Goal: Communication & Community: Ask a question

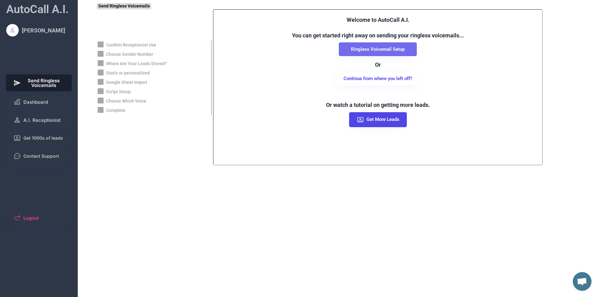
click at [378, 48] on button "Ringless Voicemail Setup" at bounding box center [378, 49] width 78 height 14
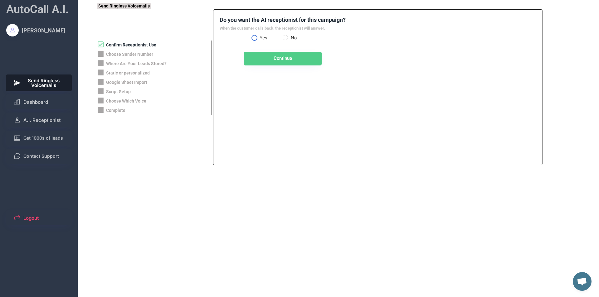
click at [263, 36] on label "Yes" at bounding box center [270, 38] width 25 height 4
click at [267, 61] on button "Continue" at bounding box center [283, 59] width 78 height 14
select select "**********"
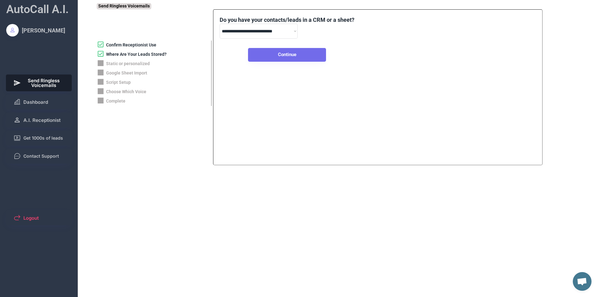
click at [273, 51] on button "Continue" at bounding box center [287, 55] width 78 height 14
select select "*****"
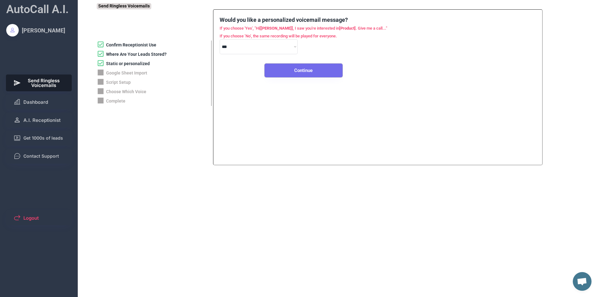
click at [297, 68] on button "Continue" at bounding box center [303, 71] width 78 height 14
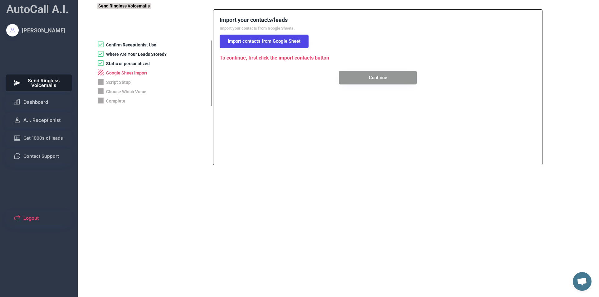
click at [267, 41] on button "Import contacts from Google Sheet" at bounding box center [264, 42] width 89 height 14
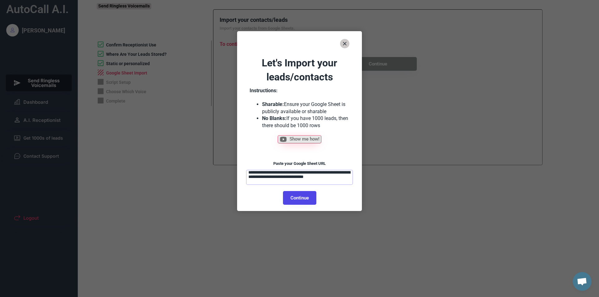
click at [299, 174] on textarea "**********" at bounding box center [299, 177] width 107 height 15
click at [299, 195] on button "Continue" at bounding box center [299, 198] width 33 height 14
select select "**********"
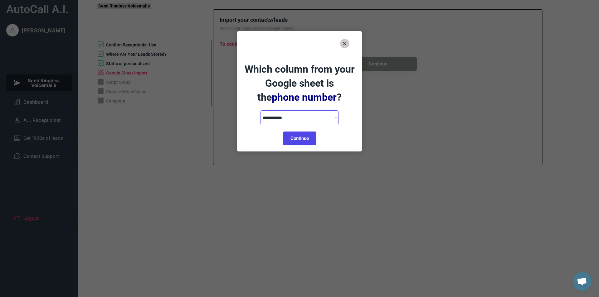
click at [304, 119] on select "**********" at bounding box center [299, 117] width 78 height 15
click at [303, 135] on button "Continue" at bounding box center [299, 139] width 33 height 14
select select "**********"
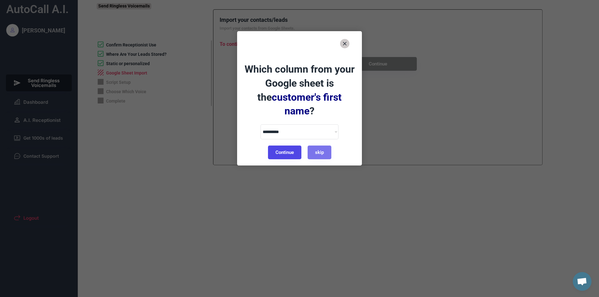
click at [288, 146] on button "Continue" at bounding box center [284, 153] width 33 height 14
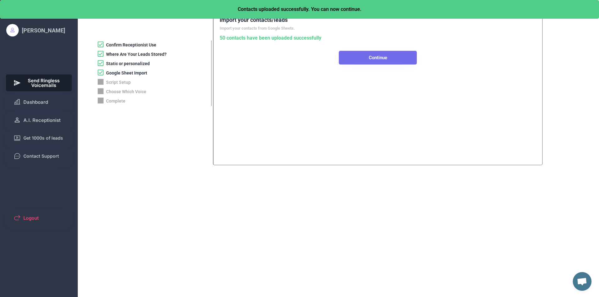
click at [365, 56] on button "Continue" at bounding box center [378, 58] width 78 height 14
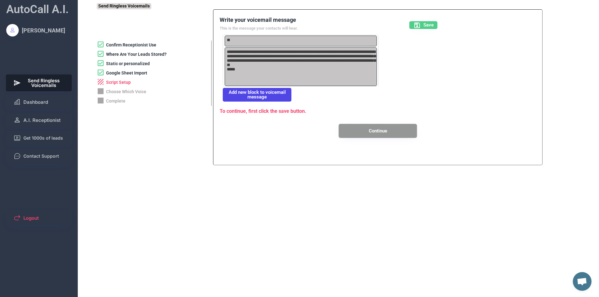
click at [396, 132] on button "Continue" at bounding box center [378, 131] width 78 height 14
click at [230, 53] on textarea "**********" at bounding box center [297, 66] width 147 height 39
drag, startPoint x: 231, startPoint y: 53, endPoint x: 222, endPoint y: 52, distance: 8.8
click at [222, 52] on div "**********" at bounding box center [378, 77] width 316 height 122
type textarea "**********"
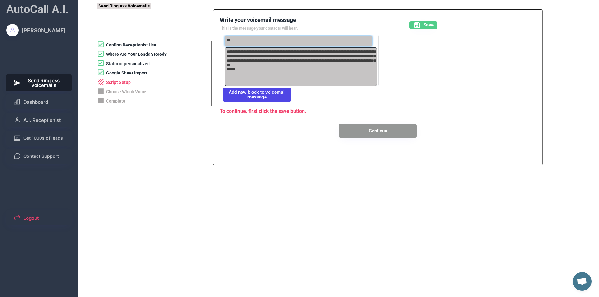
click at [241, 39] on textarea "**" at bounding box center [297, 41] width 147 height 11
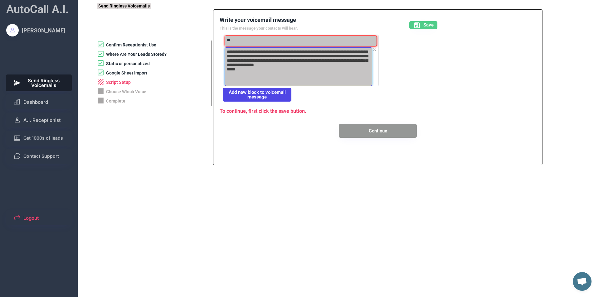
drag, startPoint x: 232, startPoint y: 52, endPoint x: 220, endPoint y: 53, distance: 11.6
click at [220, 53] on div "**********" at bounding box center [378, 77] width 316 height 122
type textarea "**********"
click at [398, 132] on button "Continue" at bounding box center [378, 131] width 78 height 14
click at [428, 112] on div "**********" at bounding box center [378, 77] width 316 height 122
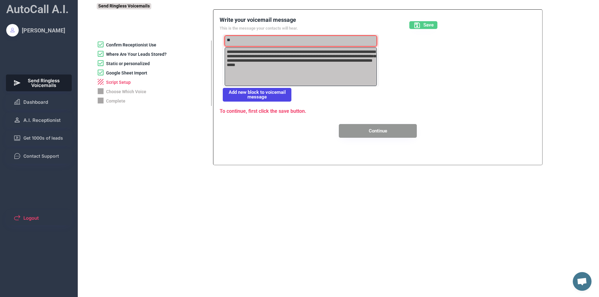
click at [318, 120] on div "**********" at bounding box center [378, 77] width 316 height 122
click at [319, 57] on textarea "**********" at bounding box center [300, 66] width 152 height 39
click at [425, 29] on button "Save" at bounding box center [423, 25] width 28 height 8
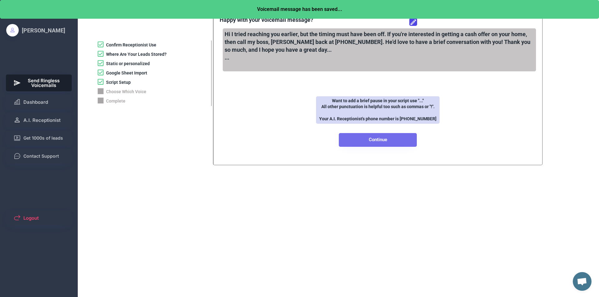
click at [390, 137] on button "Continue" at bounding box center [378, 140] width 78 height 14
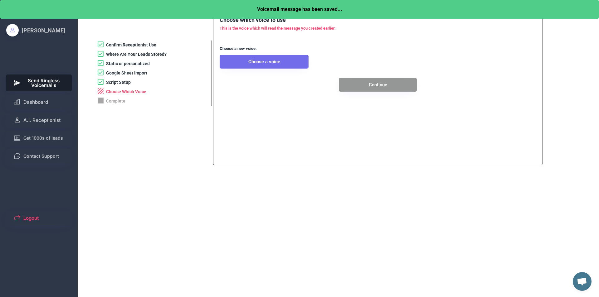
click at [266, 61] on button "Choose a voice" at bounding box center [264, 62] width 89 height 14
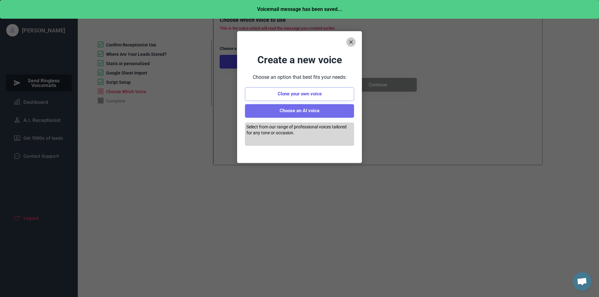
click at [284, 115] on button "Choose an AI voice" at bounding box center [299, 111] width 109 height 14
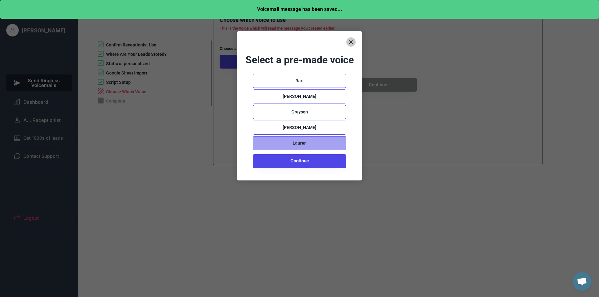
click at [304, 140] on div "Lauren" at bounding box center [300, 143] width 94 height 14
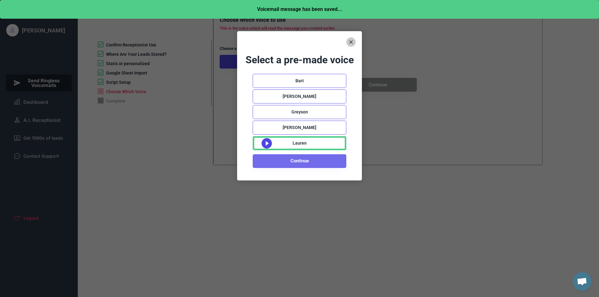
click at [303, 159] on button "Continue" at bounding box center [300, 161] width 94 height 14
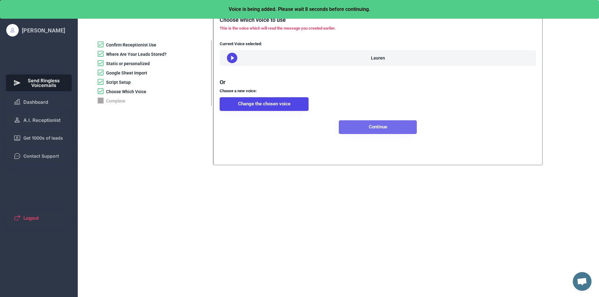
click at [374, 130] on button "Continue" at bounding box center [378, 127] width 78 height 14
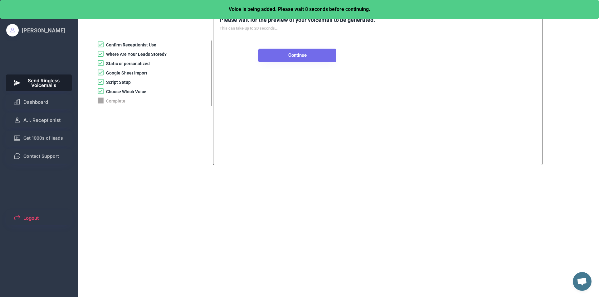
click at [305, 61] on button "Continue" at bounding box center [297, 56] width 78 height 14
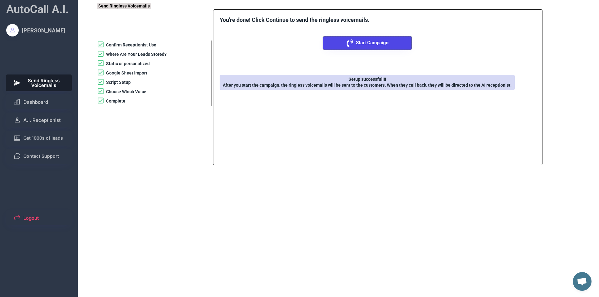
click at [344, 42] on button "Start Campaign" at bounding box center [367, 43] width 89 height 14
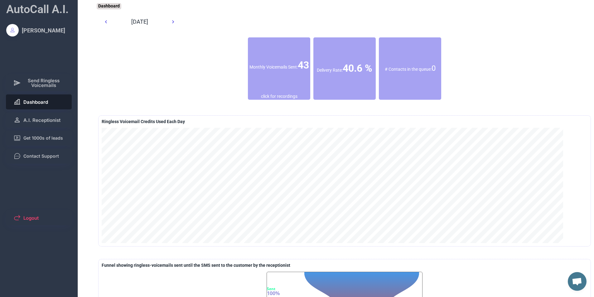
click at [343, 67] on font "40.6 %" at bounding box center [358, 68] width 30 height 12
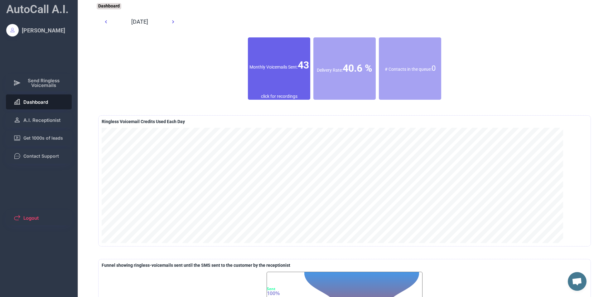
click at [298, 69] on font "43" at bounding box center [303, 65] width 11 height 12
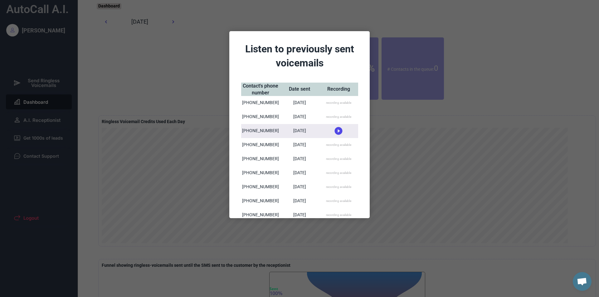
click at [397, 37] on div at bounding box center [299, 148] width 599 height 297
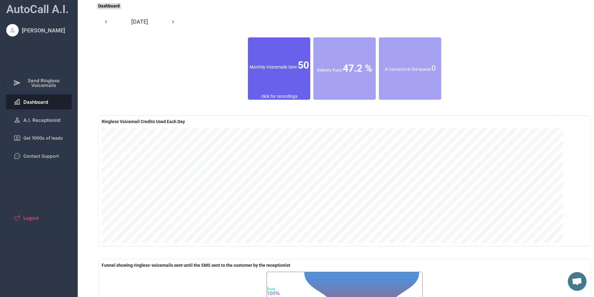
click at [272, 66] on div "Monthly Voicemails Sent: 50" at bounding box center [279, 65] width 62 height 14
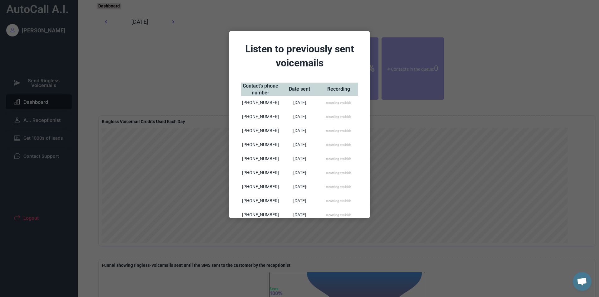
click at [398, 26] on div at bounding box center [299, 148] width 599 height 297
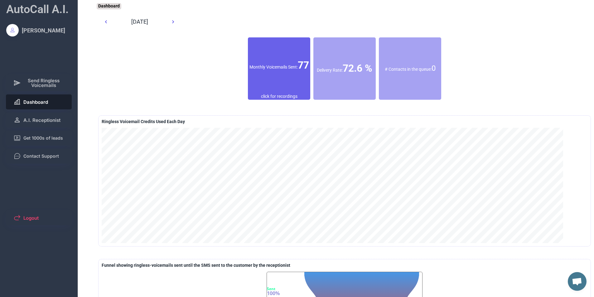
click at [263, 78] on div "Monthly Voicemails Sent: 77" at bounding box center [279, 65] width 62 height 56
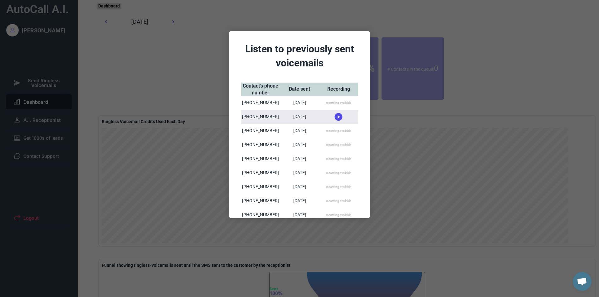
click at [415, 118] on div at bounding box center [299, 148] width 599 height 297
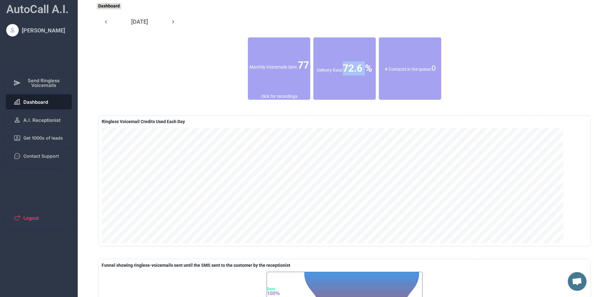
drag, startPoint x: 332, startPoint y: 70, endPoint x: 355, endPoint y: 71, distance: 23.1
click at [355, 71] on font "72.6 %" at bounding box center [358, 68] width 30 height 12
click at [360, 68] on div "Delivery Rate: 72.6 %" at bounding box center [344, 68] width 62 height 14
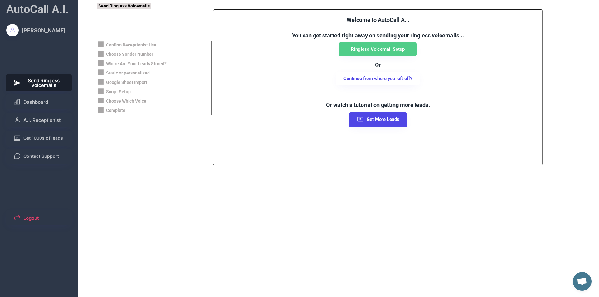
click at [49, 94] on div "AutoCall A.I. Jack Pasmore Send Ringless Voicemails Dashboard A.I. Receptionist…" at bounding box center [39, 148] width 78 height 297
click at [51, 102] on button "Dashboard" at bounding box center [39, 101] width 66 height 15
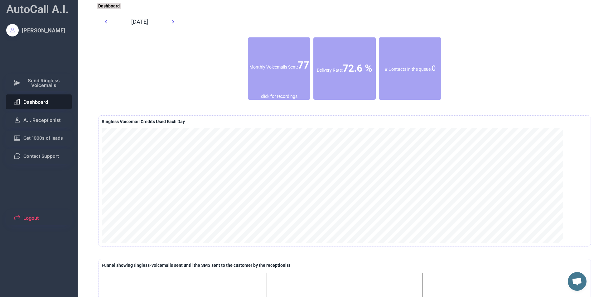
click at [343, 73] on font "72.6 %" at bounding box center [358, 68] width 30 height 12
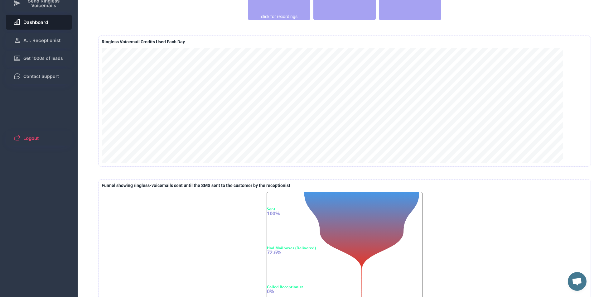
scroll to position [47, 0]
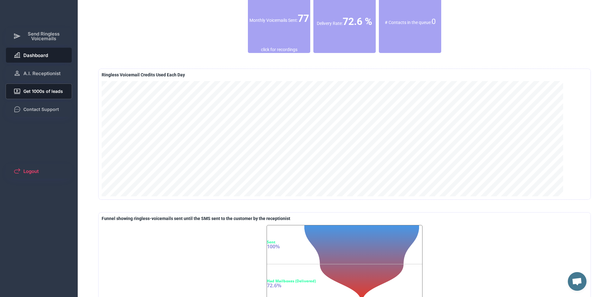
click at [18, 86] on button "Get 1000s of leads" at bounding box center [39, 91] width 66 height 15
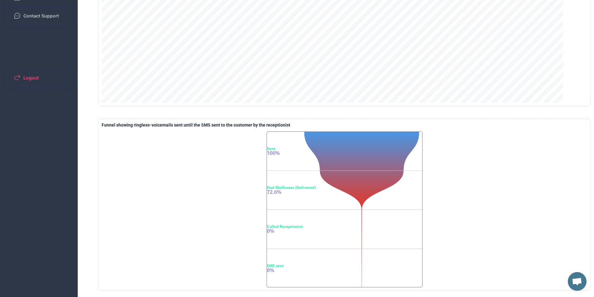
click at [362, 209] on div "77 Had Mailboxes (Delivered) 72.6%" at bounding box center [345, 190] width 157 height 39
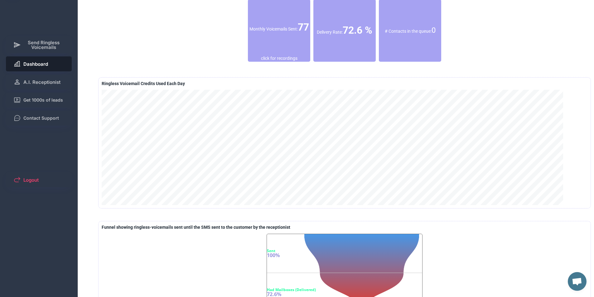
scroll to position [0, 0]
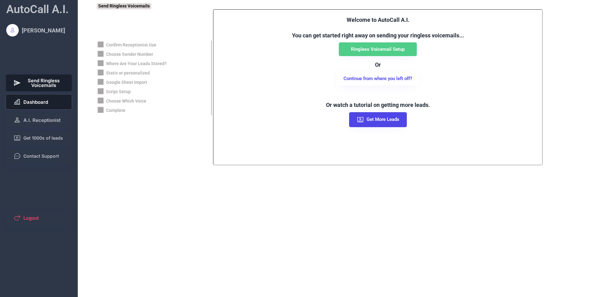
click at [36, 96] on button "Dashboard" at bounding box center [39, 101] width 66 height 15
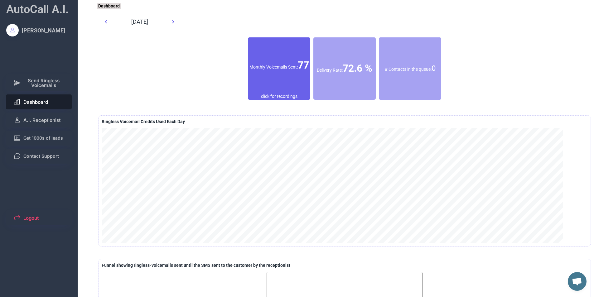
click at [266, 66] on div "Monthly Voicemails Sent: 77" at bounding box center [279, 65] width 62 height 14
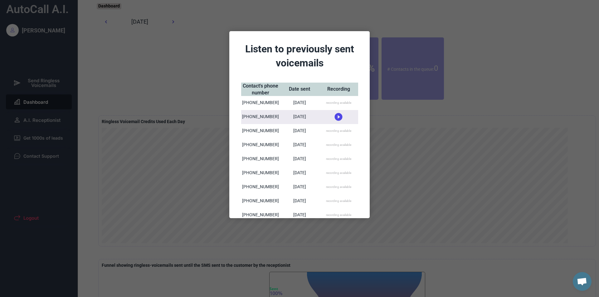
click at [403, 50] on div at bounding box center [299, 148] width 599 height 297
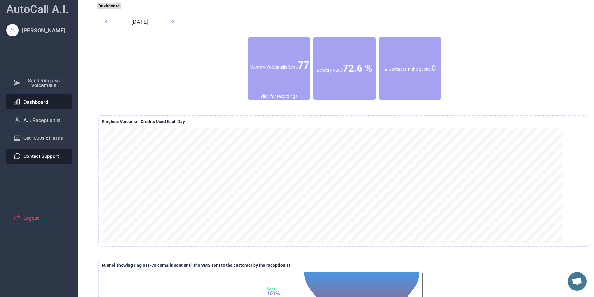
click at [49, 157] on span "Contact Support" at bounding box center [41, 156] width 36 height 4
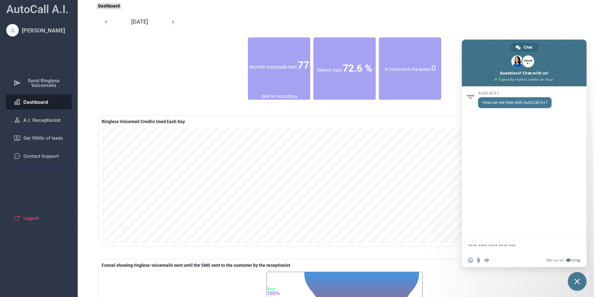
click at [581, 282] on span "Close chat" at bounding box center [577, 281] width 19 height 19
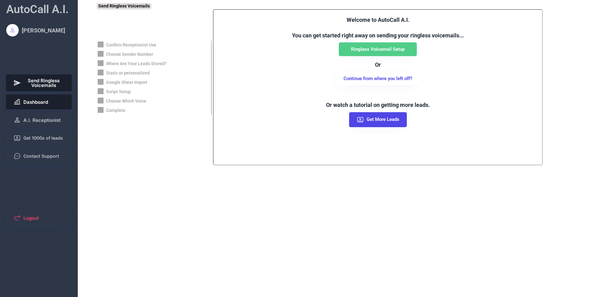
click at [30, 100] on span "Dashboard" at bounding box center [35, 102] width 25 height 5
click at [49, 97] on button "Dashboard" at bounding box center [39, 101] width 66 height 15
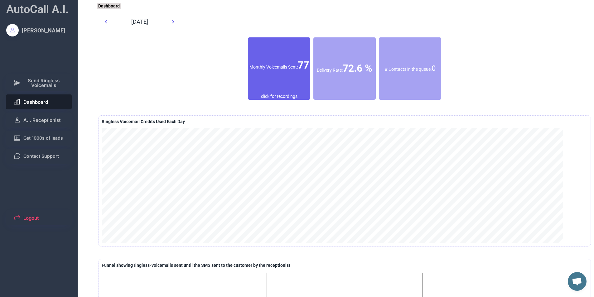
click at [275, 51] on div "Monthly Voicemails Sent: 77" at bounding box center [279, 65] width 62 height 56
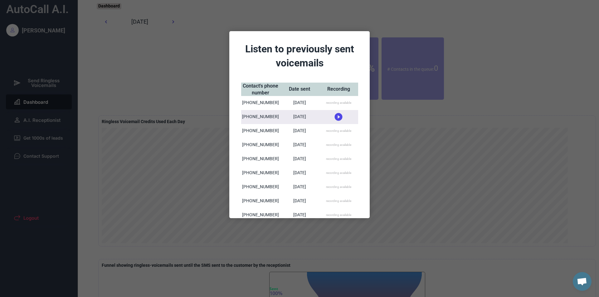
click at [448, 133] on div at bounding box center [299, 148] width 599 height 297
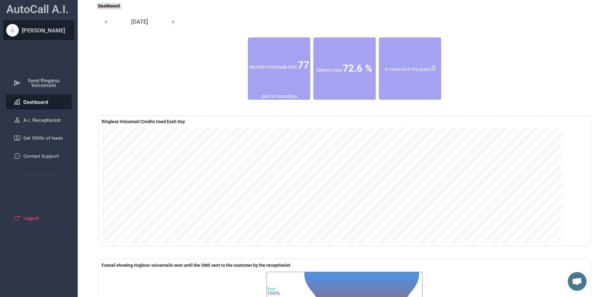
click at [42, 25] on div "[PERSON_NAME]" at bounding box center [48, 30] width 53 height 12
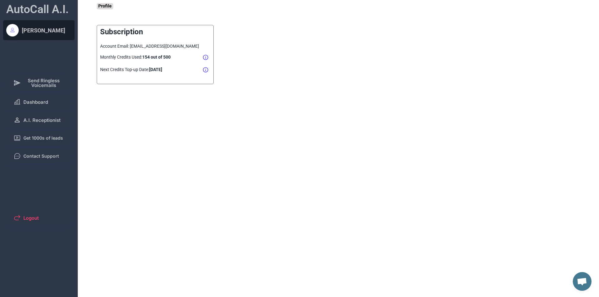
click at [204, 70] on icon at bounding box center [205, 70] width 6 height 6
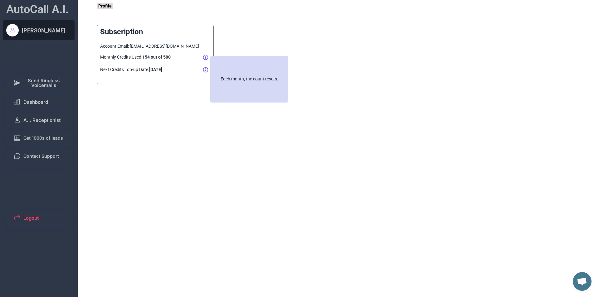
click at [205, 55] on use at bounding box center [205, 57] width 5 height 5
click at [191, 49] on div "Account Email: [EMAIL_ADDRESS][DOMAIN_NAME]" at bounding box center [155, 46] width 110 height 6
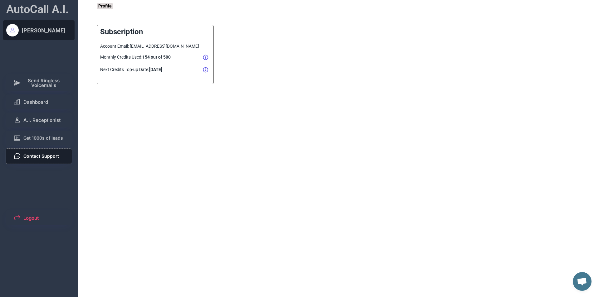
click at [40, 155] on span "Contact Support" at bounding box center [41, 156] width 36 height 4
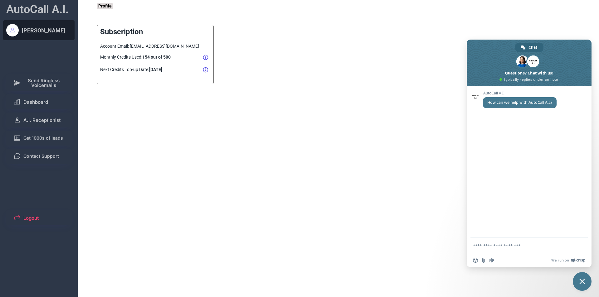
click at [531, 253] on form at bounding box center [522, 246] width 99 height 17
click at [518, 247] on textarea "Compose your message..." at bounding box center [522, 246] width 99 height 6
type textarea "**********"
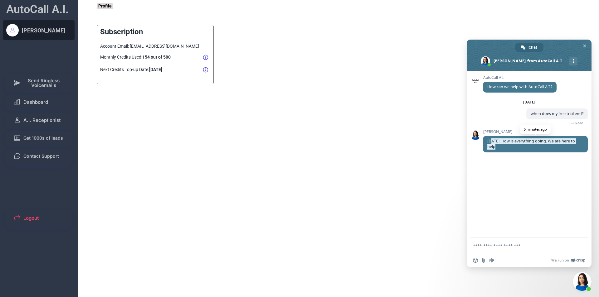
drag, startPoint x: 491, startPoint y: 143, endPoint x: 518, endPoint y: 147, distance: 27.4
click at [518, 147] on span "[DATE]. How is everything going. We are here to help" at bounding box center [535, 144] width 105 height 17
click at [488, 245] on textarea "Compose your message..." at bounding box center [522, 246] width 99 height 6
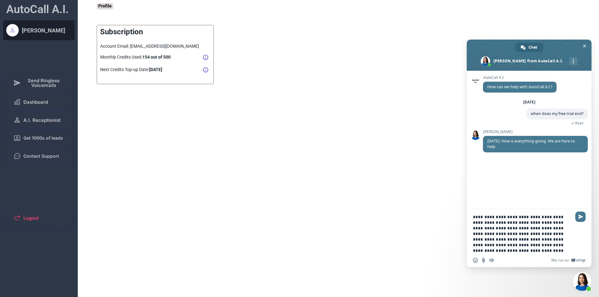
type textarea "**********"
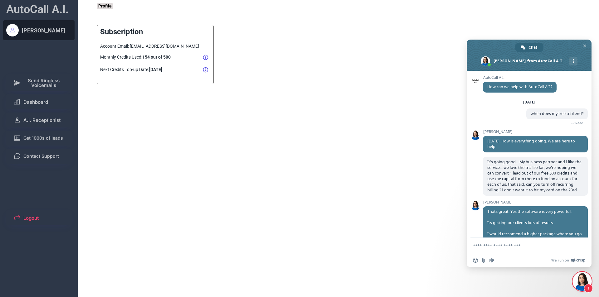
scroll to position [76, 0]
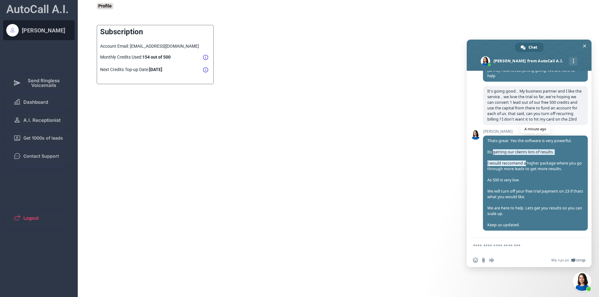
drag, startPoint x: 493, startPoint y: 152, endPoint x: 525, endPoint y: 162, distance: 33.7
click at [525, 162] on span "Thats great. Yes the software is very powerful. Its getting our clients lots of…" at bounding box center [535, 182] width 96 height 89
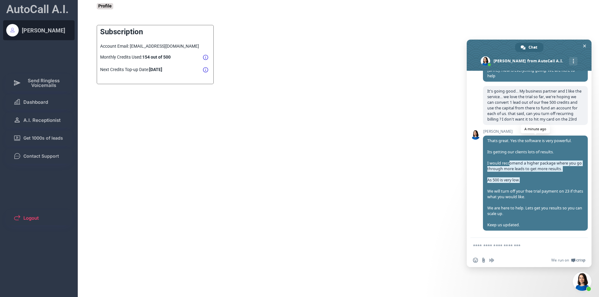
drag, startPoint x: 510, startPoint y: 162, endPoint x: 524, endPoint y: 178, distance: 22.1
click at [524, 178] on span "Thats great. Yes the software is very powerful. Its getting our clients lots of…" at bounding box center [535, 183] width 105 height 95
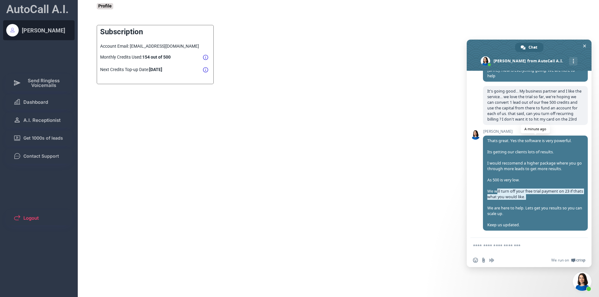
drag, startPoint x: 497, startPoint y: 191, endPoint x: 548, endPoint y: 200, distance: 52.3
click at [548, 200] on span "Thats great. Yes the software is very powerful. Its getting our clients lots of…" at bounding box center [535, 183] width 105 height 95
drag, startPoint x: 544, startPoint y: 207, endPoint x: 543, endPoint y: 214, distance: 6.6
click at [543, 214] on span "Thats great. Yes the software is very powerful. Its getting our clients lots of…" at bounding box center [535, 183] width 105 height 95
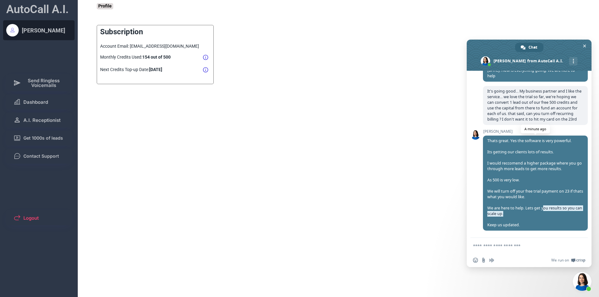
click at [543, 214] on span "Thats great. Yes the software is very powerful. Its getting our clients lots of…" at bounding box center [535, 183] width 105 height 95
click at [521, 247] on textarea "Compose your message..." at bounding box center [522, 246] width 99 height 6
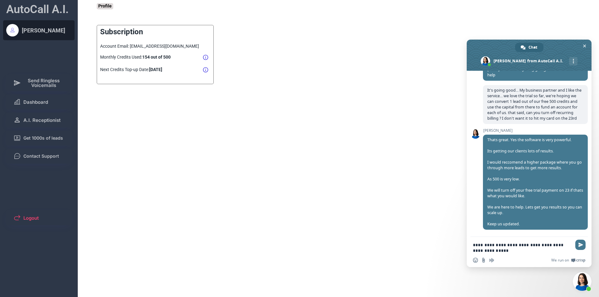
type textarea "**********"
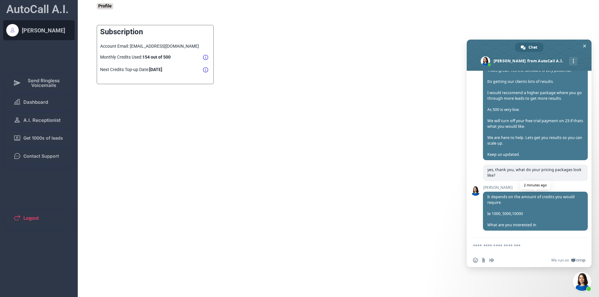
scroll to position [147, 0]
click at [511, 245] on textarea "Compose your message..." at bounding box center [522, 246] width 99 height 6
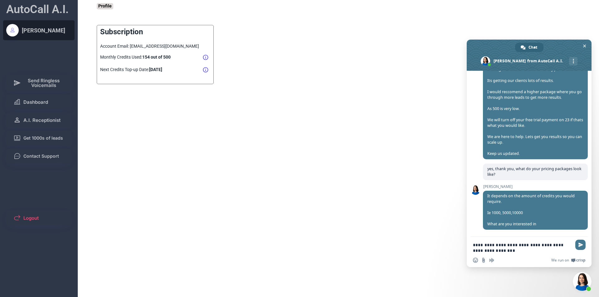
type textarea "**********"
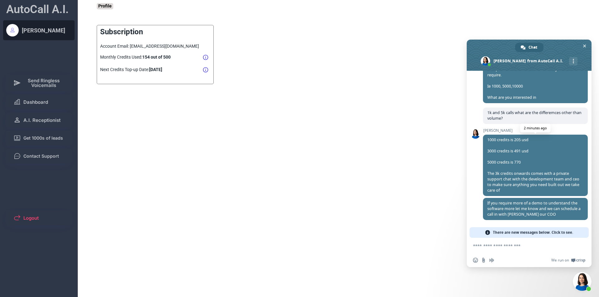
scroll to position [264, 0]
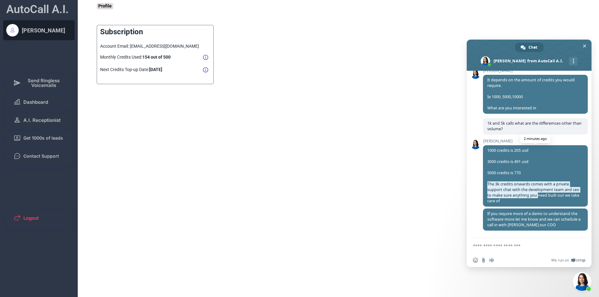
drag, startPoint x: 488, startPoint y: 186, endPoint x: 533, endPoint y: 196, distance: 46.0
click at [533, 196] on span "1000 credits is 205 usd 3000 credits is 491 usd 5000 credits is 770 The 3k cred…" at bounding box center [533, 176] width 92 height 56
click at [515, 242] on form at bounding box center [522, 246] width 99 height 17
click at [518, 245] on textarea "Compose your message..." at bounding box center [522, 246] width 99 height 6
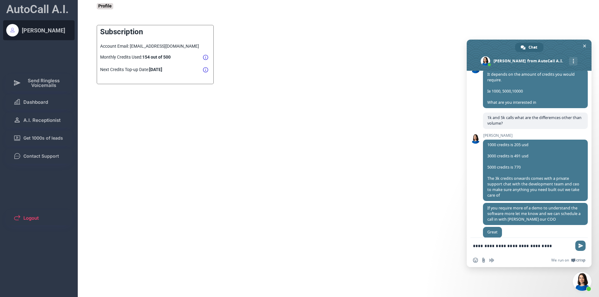
scroll to position [277, 0]
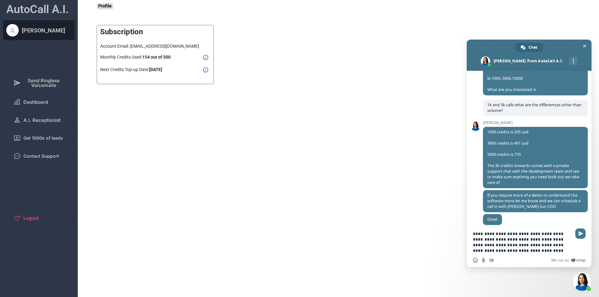
type textarea "**********"
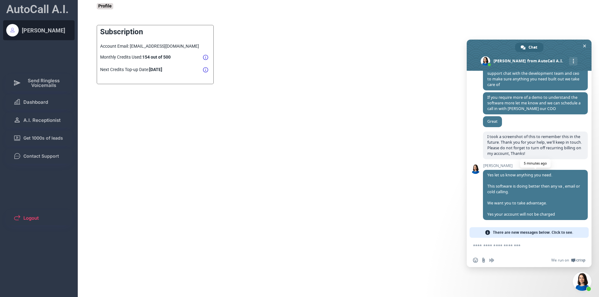
scroll to position [369, 0]
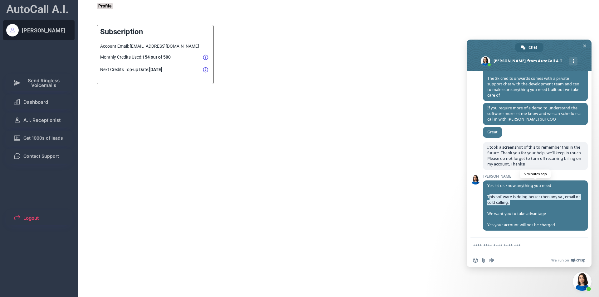
drag, startPoint x: 490, startPoint y: 198, endPoint x: 534, endPoint y: 208, distance: 45.1
click at [534, 208] on span "Yes let us know anything you need. This software is doing better then any va , …" at bounding box center [535, 206] width 105 height 50
click at [421, 169] on div "Profile Confirm Receptionist Use Choose Sender Number Where Are Your Leads Stor…" at bounding box center [348, 98] width 502 height 197
